Goal: Information Seeking & Learning: Learn about a topic

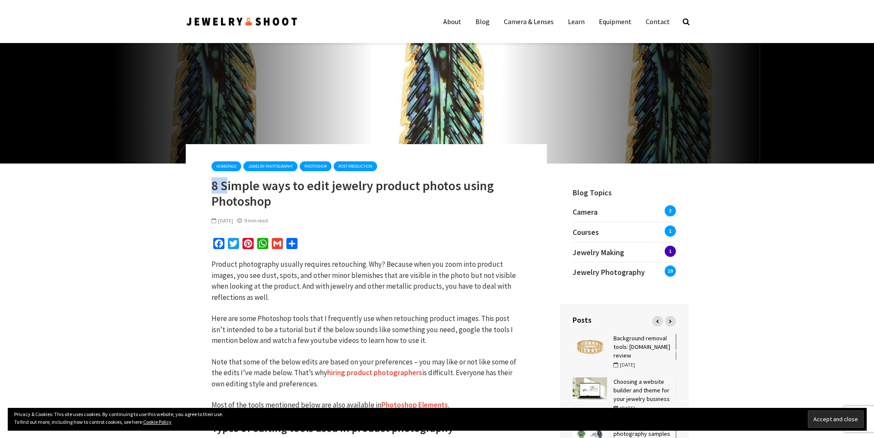
drag, startPoint x: 212, startPoint y: 186, endPoint x: 227, endPoint y: 188, distance: 16.1
click at [227, 188] on h1 "8 Simple ways to edit jewelry product photos using Photoshop" at bounding box center [367, 193] width 310 height 31
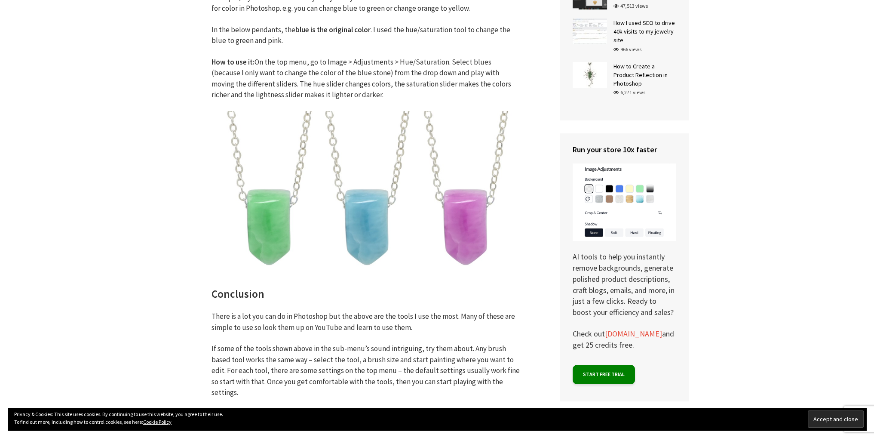
scroll to position [4413, 0]
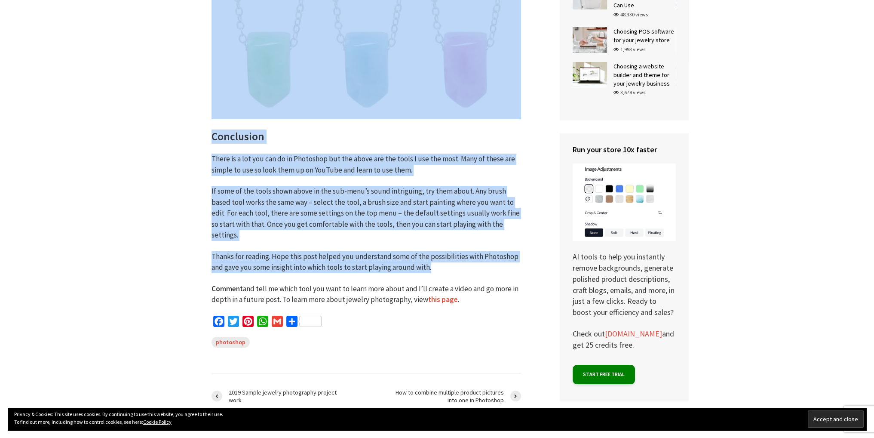
click at [432, 251] on p "Thanks for reading. Hope this post helped you understand some of the possibilit…" at bounding box center [367, 262] width 310 height 22
copy div "8 Simple ways to edit jewelry product photos using Photoshop June 10, 2024 9 mi…"
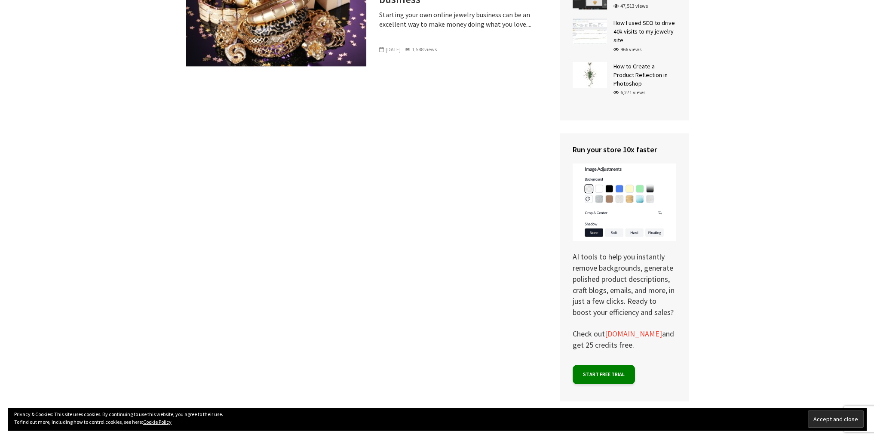
scroll to position [5517, 0]
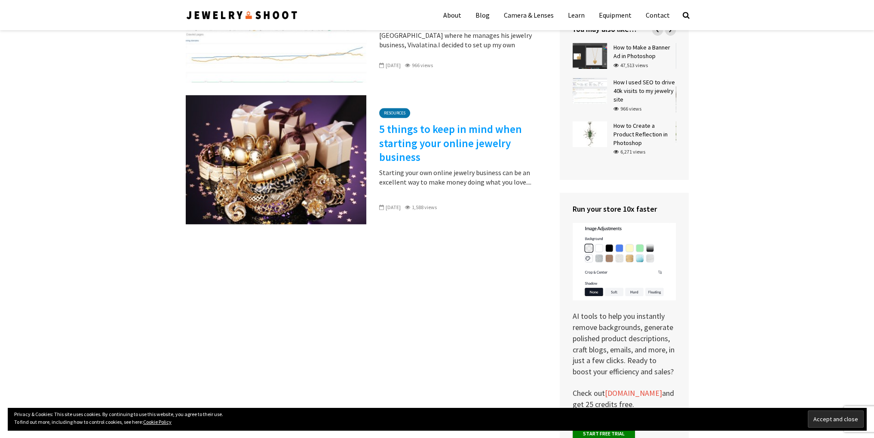
click at [428, 122] on link "5 things to keep in mind when starting your online jewelry business" at bounding box center [456, 143] width 155 height 42
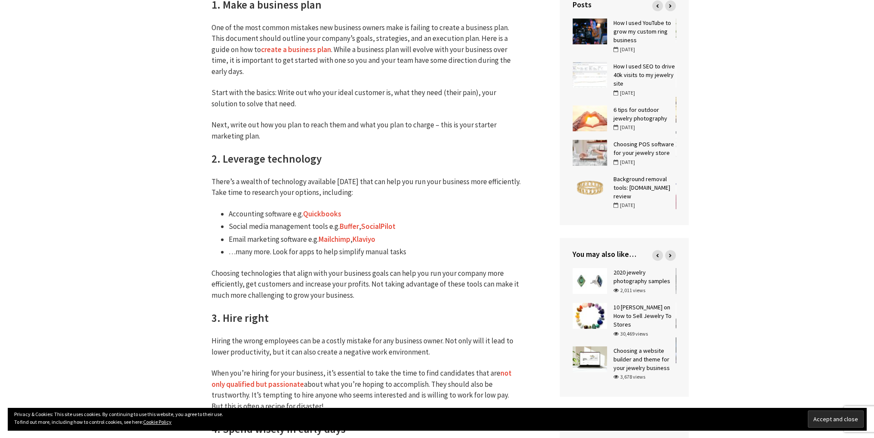
scroll to position [473, 0]
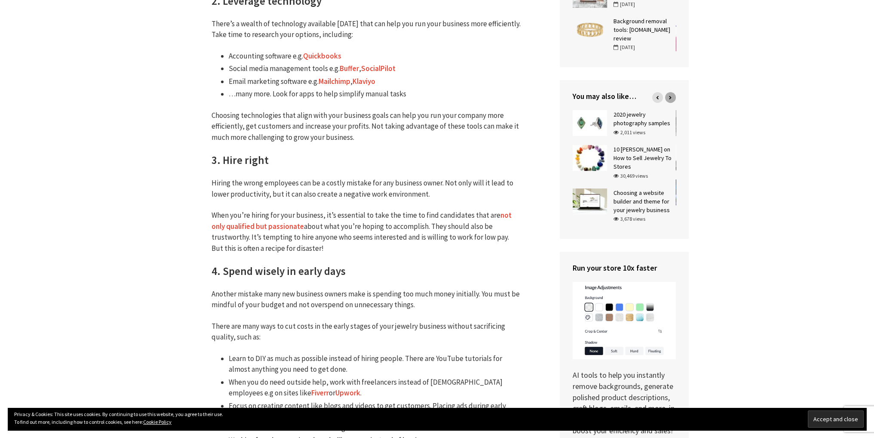
click at [668, 92] on div at bounding box center [670, 97] width 11 height 11
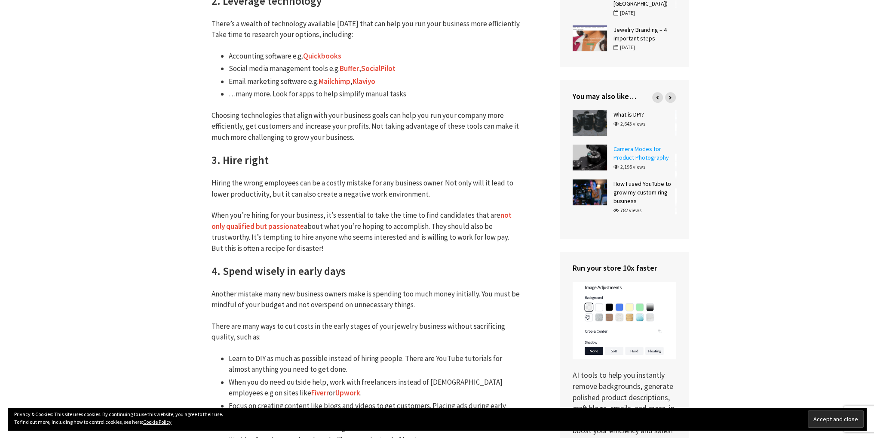
click at [638, 144] on h6 "Camera Modes for Product Photography" at bounding box center [644, 152] width 62 height 17
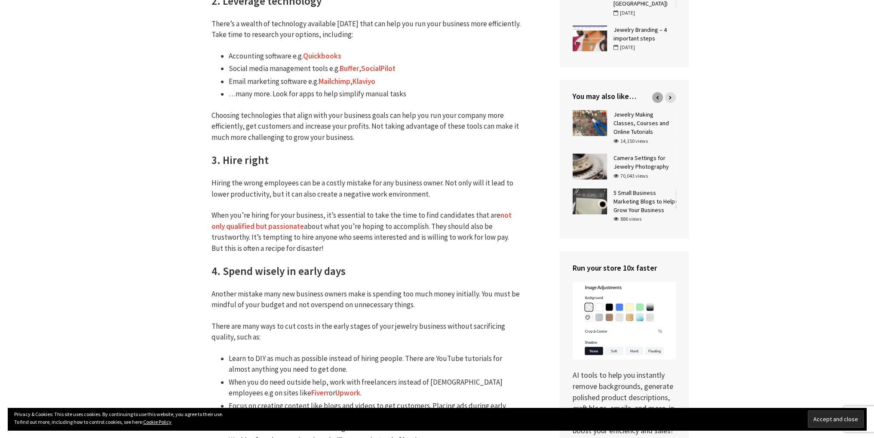
click at [653, 92] on div at bounding box center [657, 97] width 11 height 11
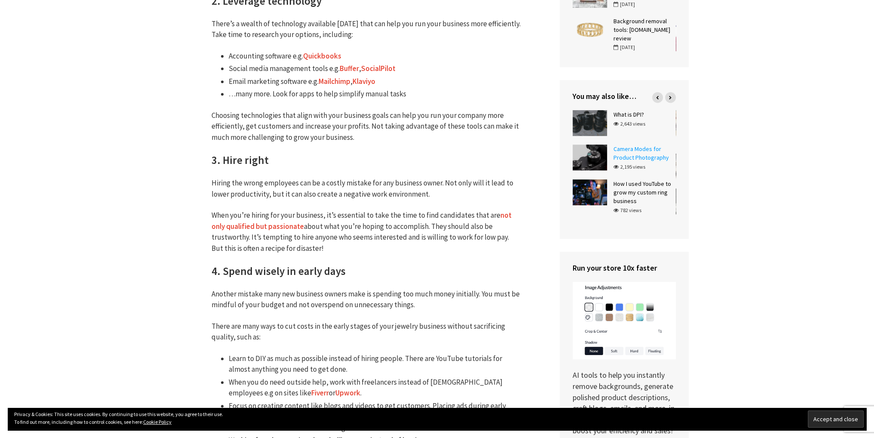
click at [626, 145] on link "Camera Modes for Product Photography" at bounding box center [640, 153] width 55 height 16
click at [625, 145] on link "Camera Modes for Product Photography" at bounding box center [640, 153] width 55 height 16
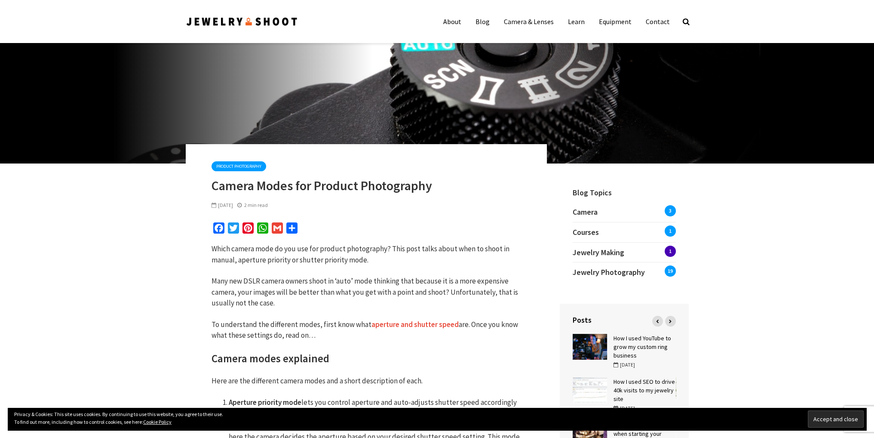
scroll to position [157, 0]
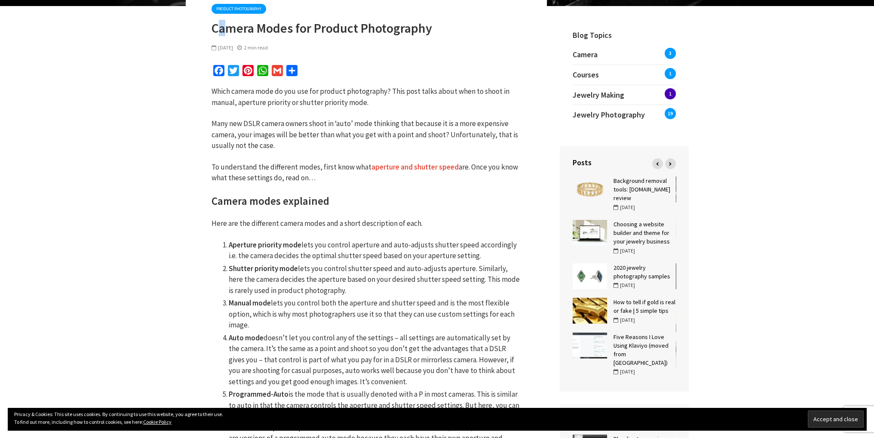
drag, startPoint x: 215, startPoint y: 26, endPoint x: 228, endPoint y: 30, distance: 13.9
click at [228, 30] on h1 "Camera Modes for Product Photography" at bounding box center [367, 27] width 310 height 15
drag, startPoint x: 212, startPoint y: 27, endPoint x: 221, endPoint y: 28, distance: 9.1
click at [221, 28] on h1 "Camera Modes for Product Photography" at bounding box center [367, 27] width 310 height 15
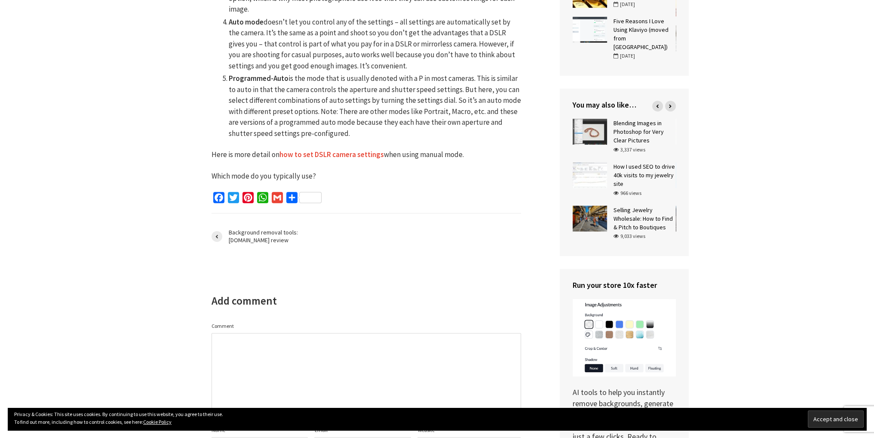
scroll to position [315, 0]
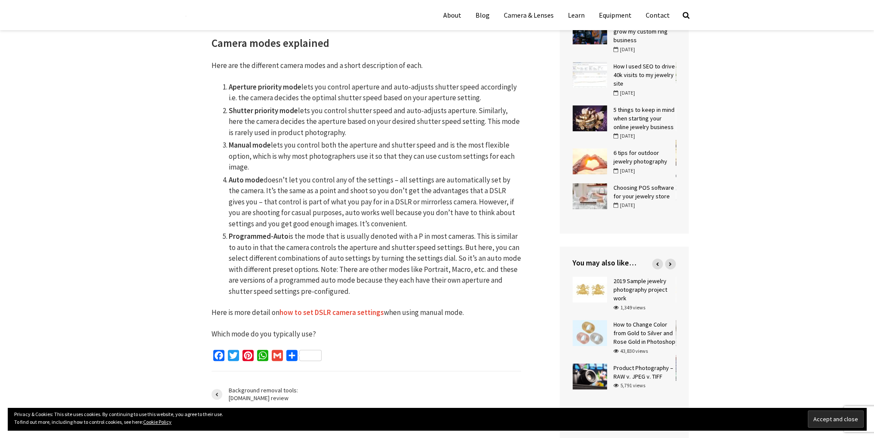
click at [464, 310] on p "Here is more detail on how to set DSLR camera settings when using manual mode." at bounding box center [367, 312] width 310 height 11
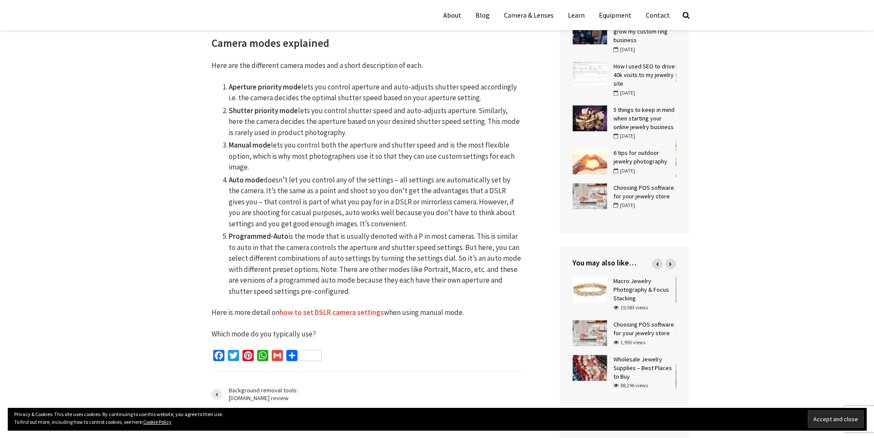
copy div "Camera Modes for Product Photography May 27, 2019 2 min read Facebook Twitter P…"
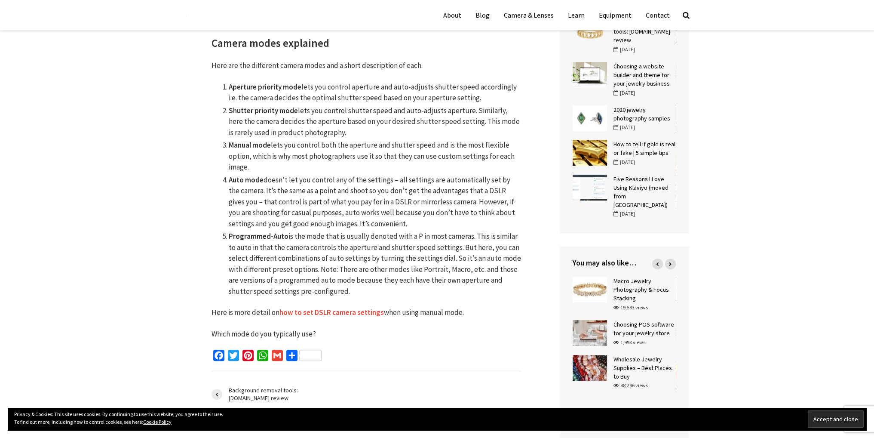
copy div "Camera Modes for Product Photography May 27, 2019 2 min read Facebook Twitter P…"
